Goal: Task Accomplishment & Management: Use online tool/utility

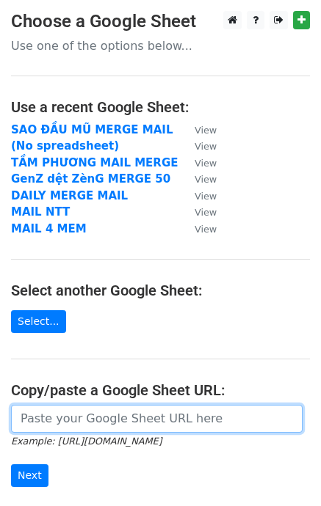
click at [81, 412] on input "url" at bounding box center [156, 419] width 291 height 28
paste input "https://docs.google.com/spreadsheets/d/1iKniX6SAP5aIV2-n6E2-R3bpMuAzDV8NK_hJKc3…"
type input "https://docs.google.com/spreadsheets/d/1iKniX6SAP5aIV2-n6E2-R3bpMuAzDV8NK_hJKc3…"
click at [11, 464] on input "Next" at bounding box center [29, 475] width 37 height 23
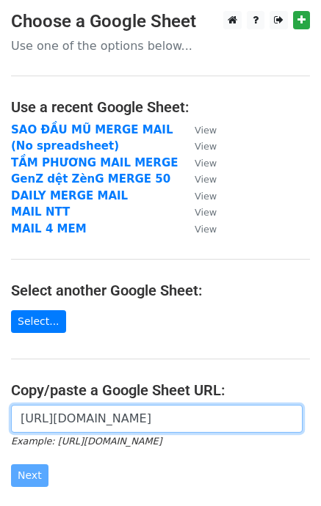
scroll to position [172, 0]
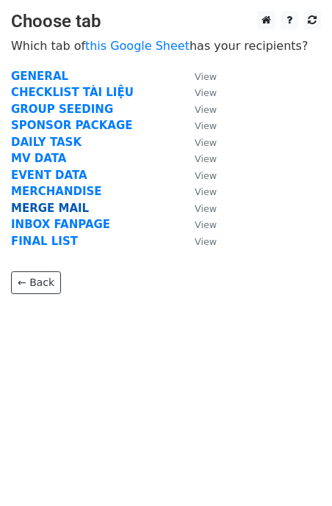
click at [62, 205] on strong "MERGE MAIL" at bounding box center [50, 208] width 78 height 13
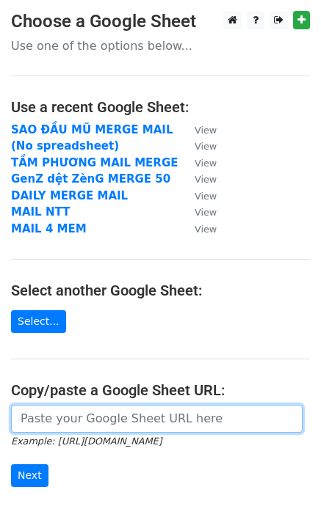
click at [53, 412] on input "url" at bounding box center [156, 419] width 291 height 28
paste input "https://docs.google.com/spreadsheets/d/1iKniX6SAP5aIV2-n6E2-R3bpMuAzDV8NK_hJKc3…"
type input "https://docs.google.com/spreadsheets/d/1iKniX6SAP5aIV2-n6E2-R3bpMuAzDV8NK_hJKc3…"
click at [11, 464] on input "Next" at bounding box center [29, 475] width 37 height 23
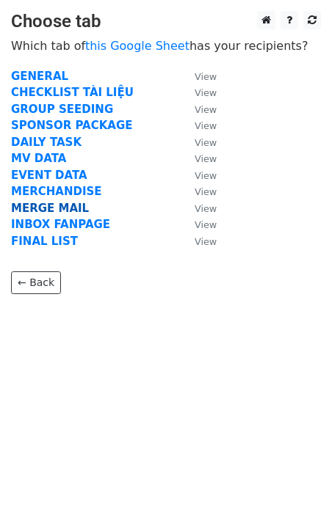
click at [63, 205] on strong "MERGE MAIL" at bounding box center [50, 208] width 78 height 13
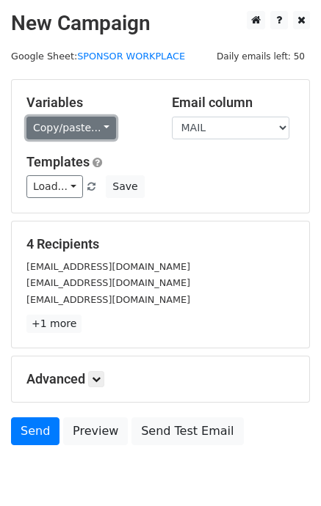
click at [95, 127] on link "Copy/paste..." at bounding box center [71, 128] width 90 height 23
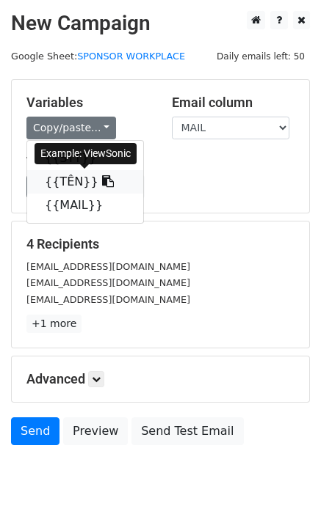
click at [98, 175] on span at bounding box center [105, 182] width 15 height 14
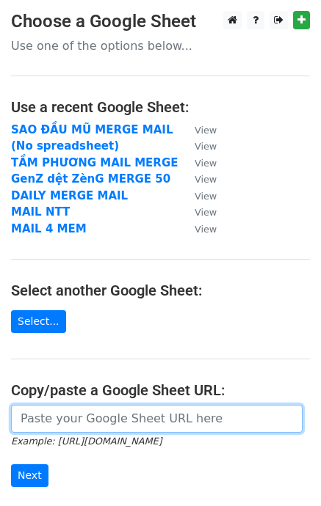
click at [69, 417] on input "url" at bounding box center [156, 419] width 291 height 28
paste input "https://docs.google.com/spreadsheets/d/1iKniX6SAP5aIV2-n6E2-R3bpMuAzDV8NK_hJKc3…"
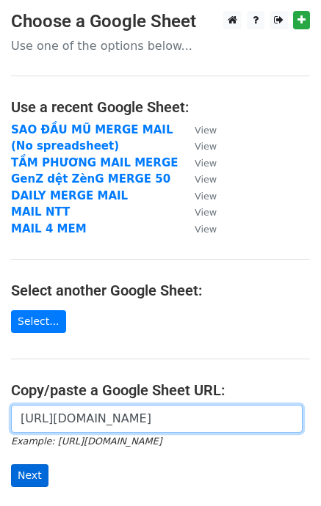
type input "https://docs.google.com/spreadsheets/d/1iKniX6SAP5aIV2-n6E2-R3bpMuAzDV8NK_hJKc3…"
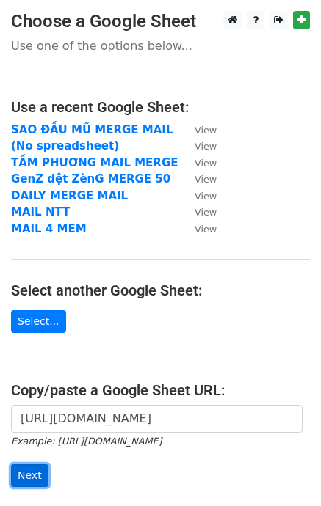
scroll to position [0, 0]
click at [40, 467] on input "Next" at bounding box center [29, 475] width 37 height 23
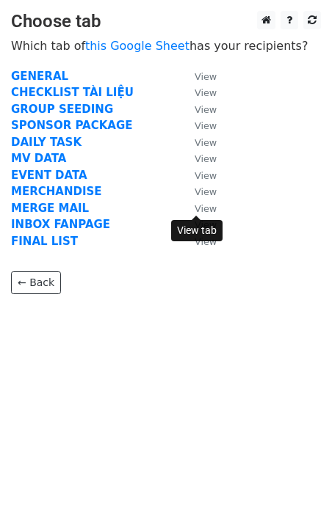
click at [198, 211] on small "View" at bounding box center [205, 208] width 22 height 11
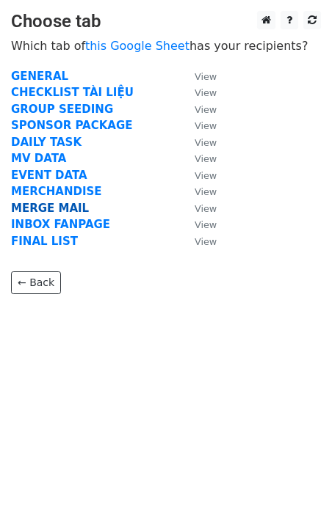
click at [54, 205] on strong "MERGE MAIL" at bounding box center [50, 208] width 78 height 13
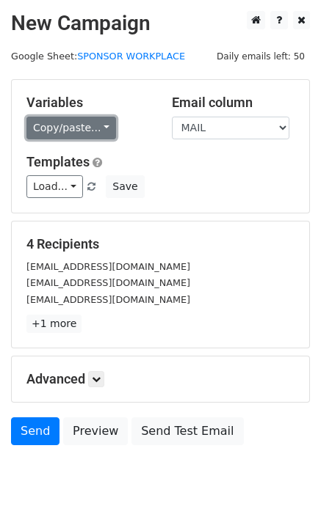
click at [73, 131] on link "Copy/paste..." at bounding box center [71, 128] width 90 height 23
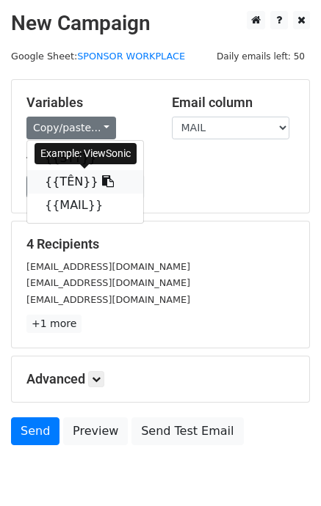
click at [78, 180] on link "{{TÊN}}" at bounding box center [85, 181] width 116 height 23
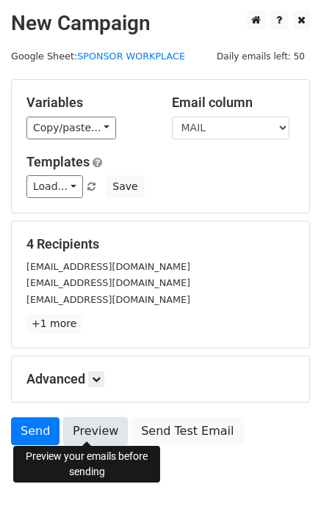
click at [82, 427] on link "Preview" at bounding box center [95, 431] width 65 height 28
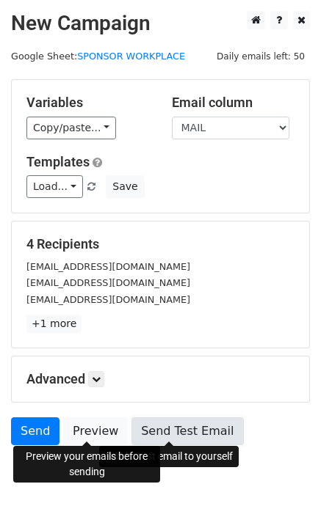
click at [153, 430] on link "Send Test Email" at bounding box center [187, 431] width 112 height 28
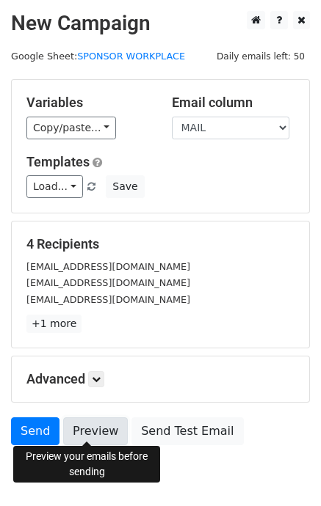
click at [95, 425] on link "Preview" at bounding box center [95, 431] width 65 height 28
click at [83, 438] on link "Preview" at bounding box center [95, 431] width 65 height 28
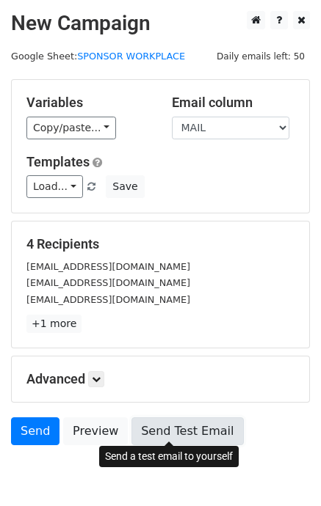
click at [183, 428] on link "Send Test Email" at bounding box center [187, 431] width 112 height 28
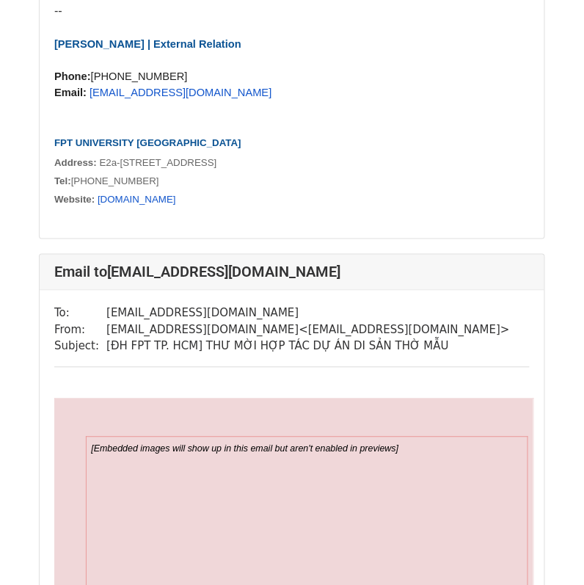
scroll to position [5392, 0]
